Goal: Task Accomplishment & Management: Use online tool/utility

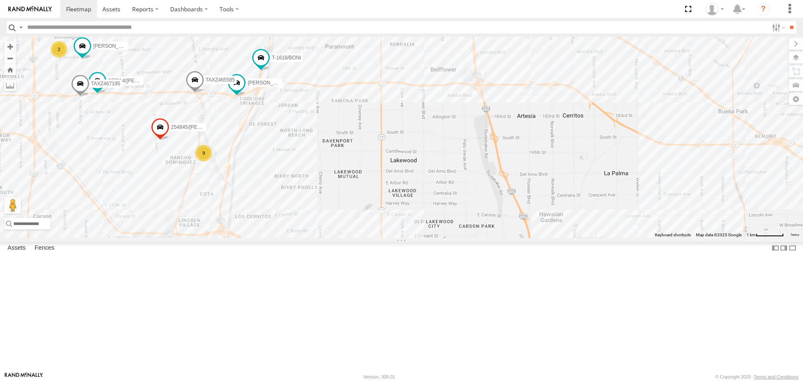
drag, startPoint x: 231, startPoint y: 180, endPoint x: 336, endPoint y: 152, distance: 108.6
click at [336, 152] on div "TAXZ465585 T-1618/[PERSON_NAME] [PERSON_NAME]/T-1611 9 13 377214/[PERSON_NAME] …" at bounding box center [401, 137] width 803 height 201
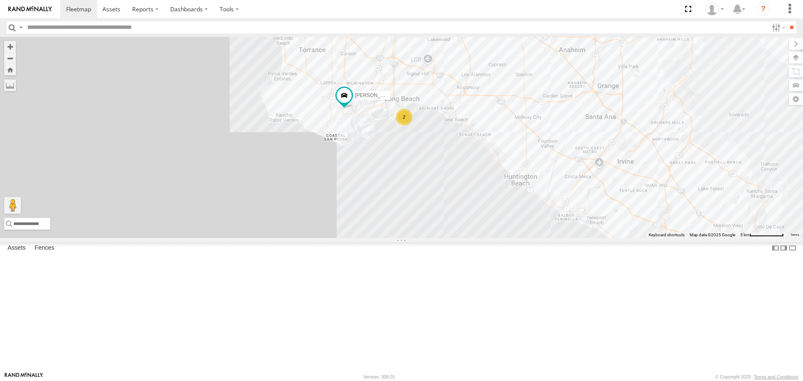
drag, startPoint x: 392, startPoint y: 132, endPoint x: 361, endPoint y: 258, distance: 129.9
click at [361, 238] on div "MARCIAL/337202 TAXZ467188 884493/RUDYS GERALD JR. (JIGGA)T-1666 TAXZ467198 8342…" at bounding box center [401, 137] width 803 height 201
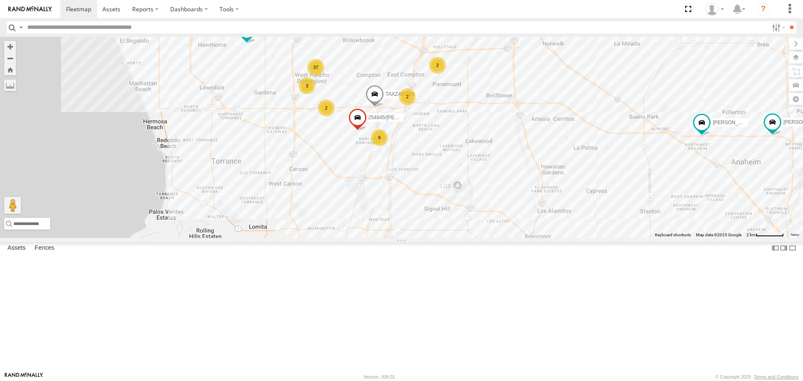
drag, startPoint x: 396, startPoint y: 151, endPoint x: 384, endPoint y: 243, distance: 93.6
click at [384, 238] on div "MARCIAL/337202 TAXZ467188 884493/RUDYS GERALD JR. (JIGGA)T-1666 TAXZ467198 8342…" at bounding box center [401, 137] width 803 height 201
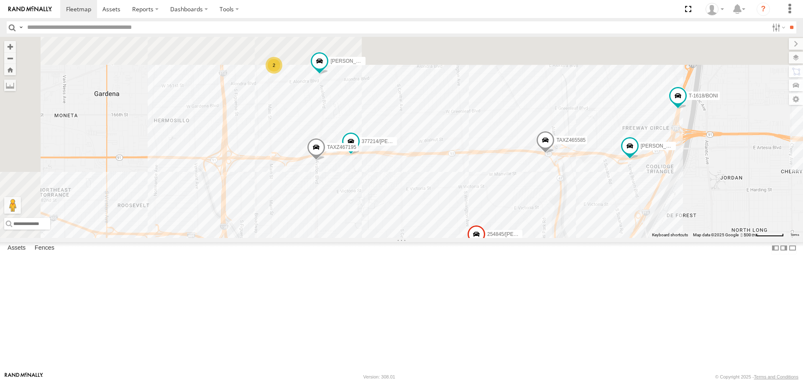
drag, startPoint x: 366, startPoint y: 167, endPoint x: 571, endPoint y: 337, distance: 266.5
click at [570, 238] on div "MARCIAL/337202 TAXZ467188 884493/RUDYS GERALD JR. (JIGGA)T-1666 TAXZ467198 8342…" at bounding box center [401, 137] width 803 height 201
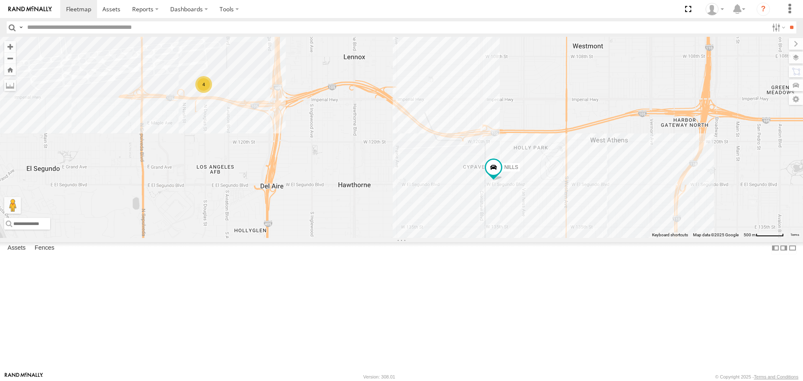
click at [202, 93] on div "4" at bounding box center [203, 84] width 17 height 17
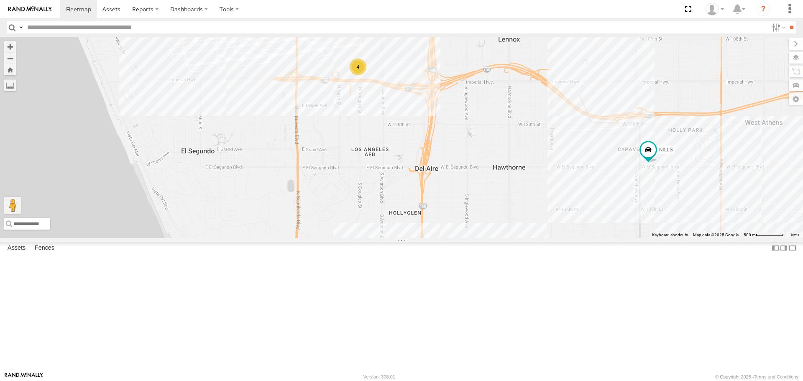
drag, startPoint x: 516, startPoint y: 215, endPoint x: 430, endPoint y: 146, distance: 110.1
click at [430, 146] on div "MARCIAL/337202 TAXZ467188 884493/RUDYS GERALD JR. (JIGGA)T-1666 TAXZ467198 8342…" at bounding box center [401, 137] width 803 height 201
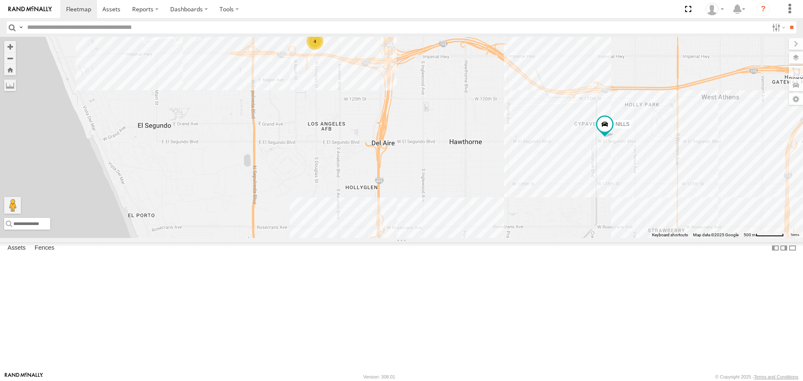
drag, startPoint x: 512, startPoint y: 212, endPoint x: 438, endPoint y: 177, distance: 82.2
click at [438, 177] on div "MARCIAL/337202 TAXZ467188 884493/RUDYS GERALD JR. (JIGGA)T-1666 TAXZ467198 8342…" at bounding box center [401, 137] width 803 height 201
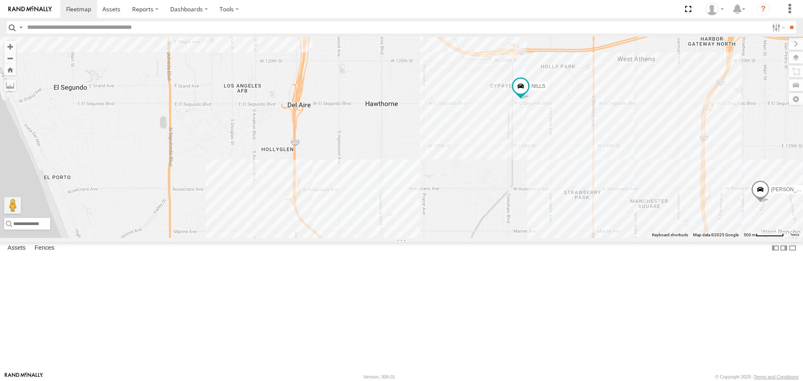
drag, startPoint x: 529, startPoint y: 213, endPoint x: 356, endPoint y: 138, distance: 188.9
click at [346, 126] on div "MARCIAL/337202 TAXZ467188 884493/RUDYS GERALD JR. (JIGGA)T-1666 TAXZ467198 8342…" at bounding box center [401, 137] width 803 height 201
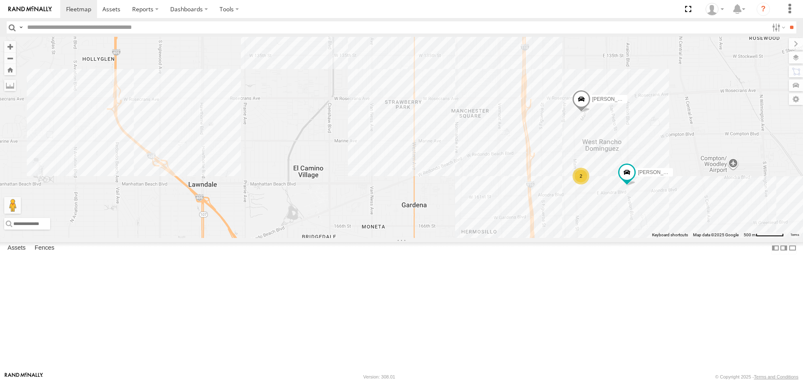
drag, startPoint x: 427, startPoint y: 189, endPoint x: 349, endPoint y: 146, distance: 88.8
click at [349, 146] on div "MARCIAL/337202 TAXZ467188 884493/RUDYS GERALD JR. (JIGGA)T-1666 TAXZ467198 8342…" at bounding box center [401, 137] width 803 height 201
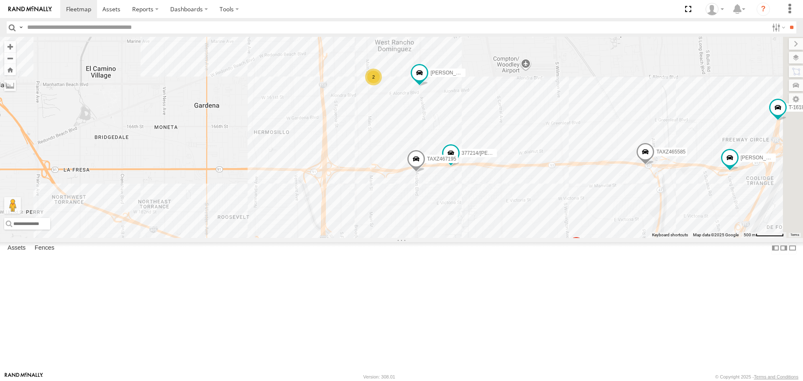
drag, startPoint x: 455, startPoint y: 217, endPoint x: 287, endPoint y: 141, distance: 184.4
click at [287, 141] on div "MARCIAL/337202 TAXZ467188 884493/RUDYS GERALD JR. (JIGGA)T-1666 TAXZ467198 8342…" at bounding box center [401, 137] width 803 height 201
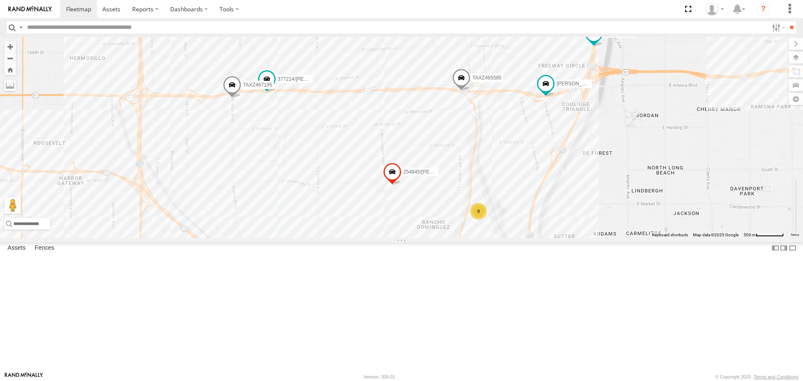
drag, startPoint x: 436, startPoint y: 187, endPoint x: 309, endPoint y: 141, distance: 135.5
click at [309, 141] on div "MARCIAL/337202 TAXZ467188 884493/RUDYS GERALD JR. (JIGGA)T-1666 TAXZ467198 8342…" at bounding box center [401, 137] width 803 height 201
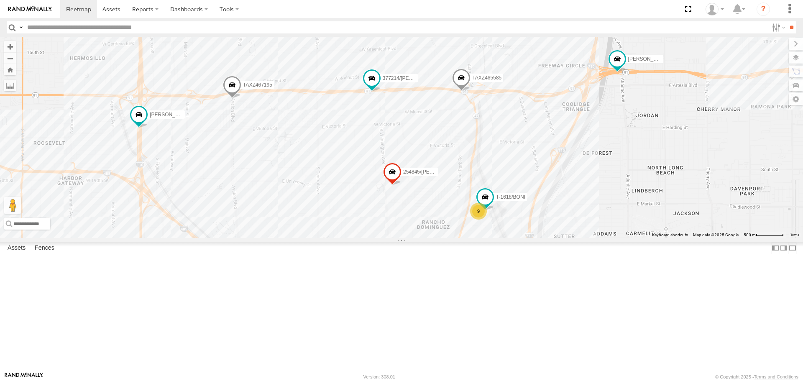
drag, startPoint x: 284, startPoint y: 169, endPoint x: 299, endPoint y: 170, distance: 14.7
click at [296, 170] on div "377214/JOSE SANCHEZ 254845/QUINN TAXZ465585 T-1618/BONI LARS/272077 GERALD SR/T…" at bounding box center [401, 137] width 803 height 201
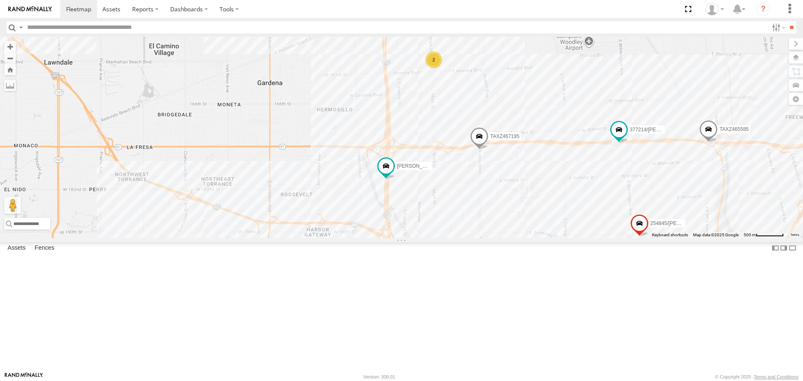
drag, startPoint x: 163, startPoint y: 242, endPoint x: 251, endPoint y: 266, distance: 91.9
click at [251, 238] on div "377214/JOSE SANCHEZ 254845/QUINN TAXZ465585 T-1618/BONI LARS/272077 GERALD SR/T…" at bounding box center [401, 137] width 803 height 201
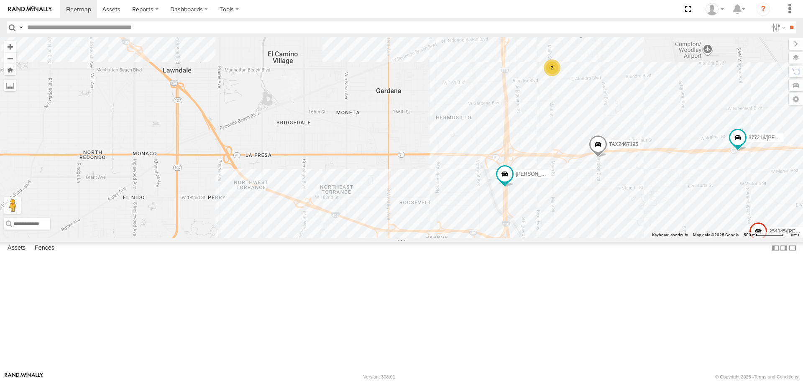
drag, startPoint x: 261, startPoint y: 229, endPoint x: 303, endPoint y: 230, distance: 42.7
click at [303, 230] on div "377214/JOSE SANCHEZ 254845/QUINN TAXZ465585 T-1618/BONI LARS/272077 GERALD SR/T…" at bounding box center [401, 137] width 803 height 201
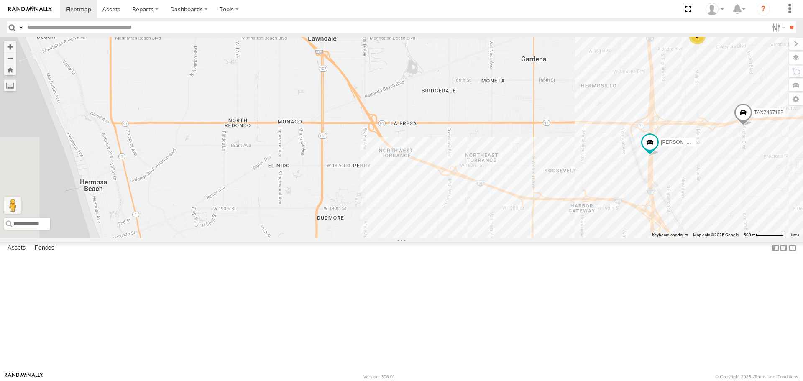
drag, startPoint x: 140, startPoint y: 225, endPoint x: 273, endPoint y: 192, distance: 136.8
click at [272, 192] on div "377214/JOSE SANCHEZ 254845/QUINN TAXZ465585 T-1618/BONI LARS/272077 GERALD SR/T…" at bounding box center [401, 137] width 803 height 201
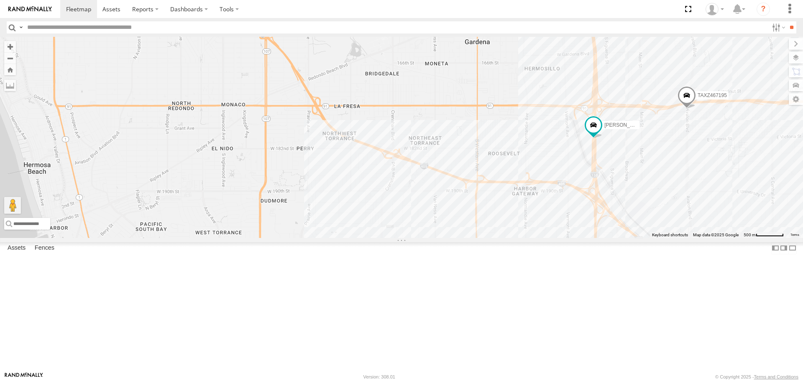
drag, startPoint x: 261, startPoint y: 220, endPoint x: 121, endPoint y: 197, distance: 142.0
click at [121, 197] on div "377214/JOSE SANCHEZ 254845/QUINN TAXZ465585 T-1618/BONI LARS/272077 GERALD SR/T…" at bounding box center [401, 137] width 803 height 201
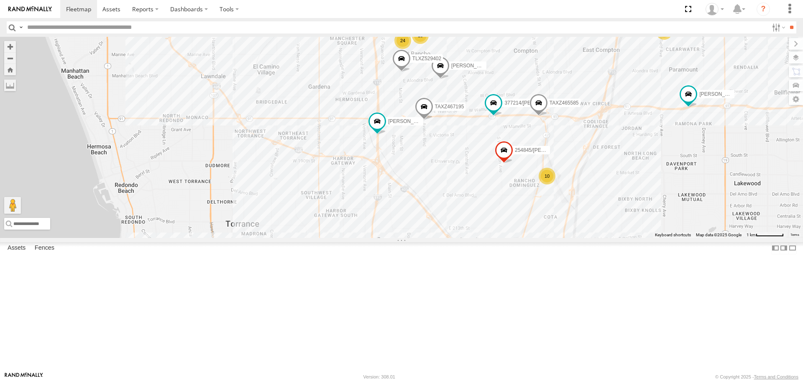
drag, startPoint x: 281, startPoint y: 137, endPoint x: 303, endPoint y: 236, distance: 101.2
click at [303, 236] on div "377214/JOSE SANCHEZ 254845/QUINN TAXZ465585 LARS/272077 GERALD SR/T-1611 TAXZ46…" at bounding box center [401, 137] width 803 height 201
